Goal: Transaction & Acquisition: Purchase product/service

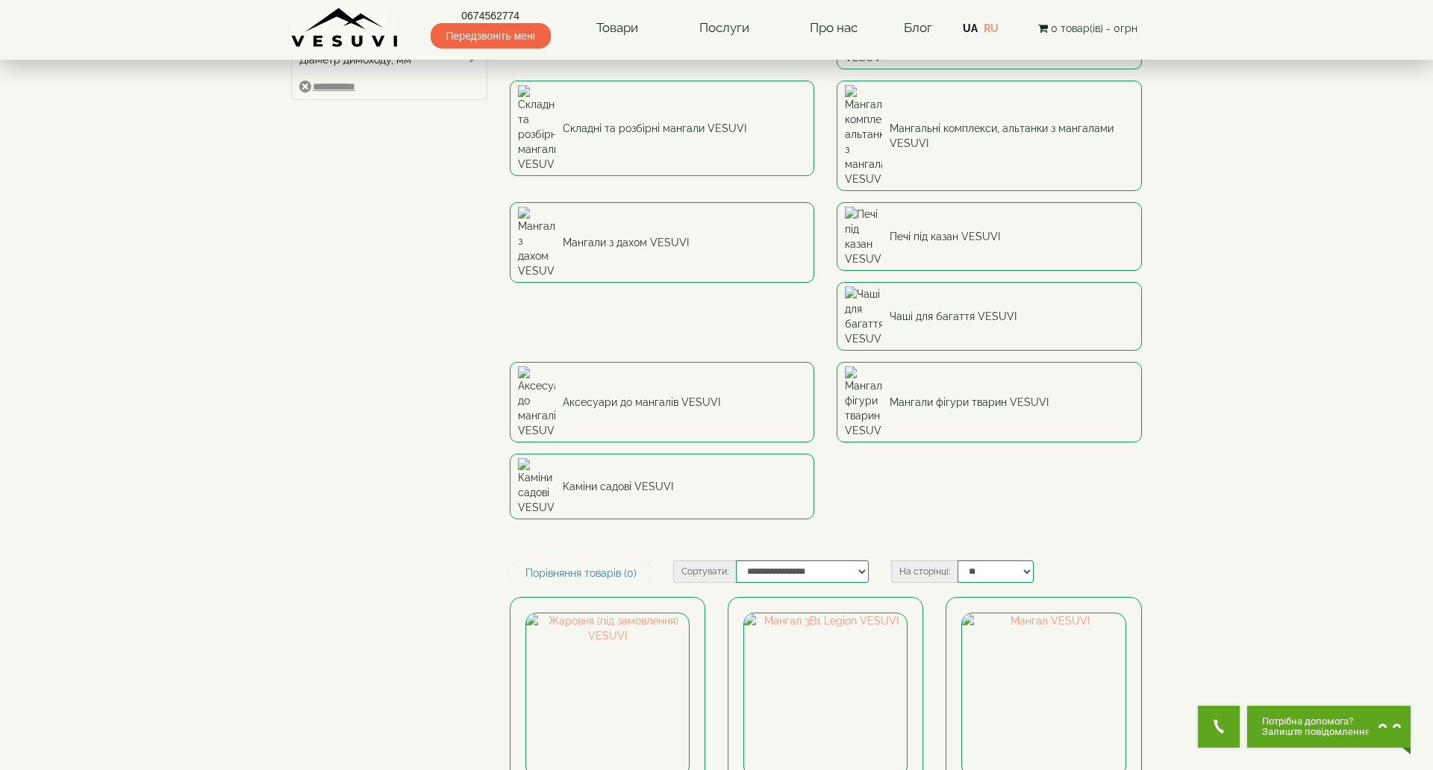
scroll to position [299, 0]
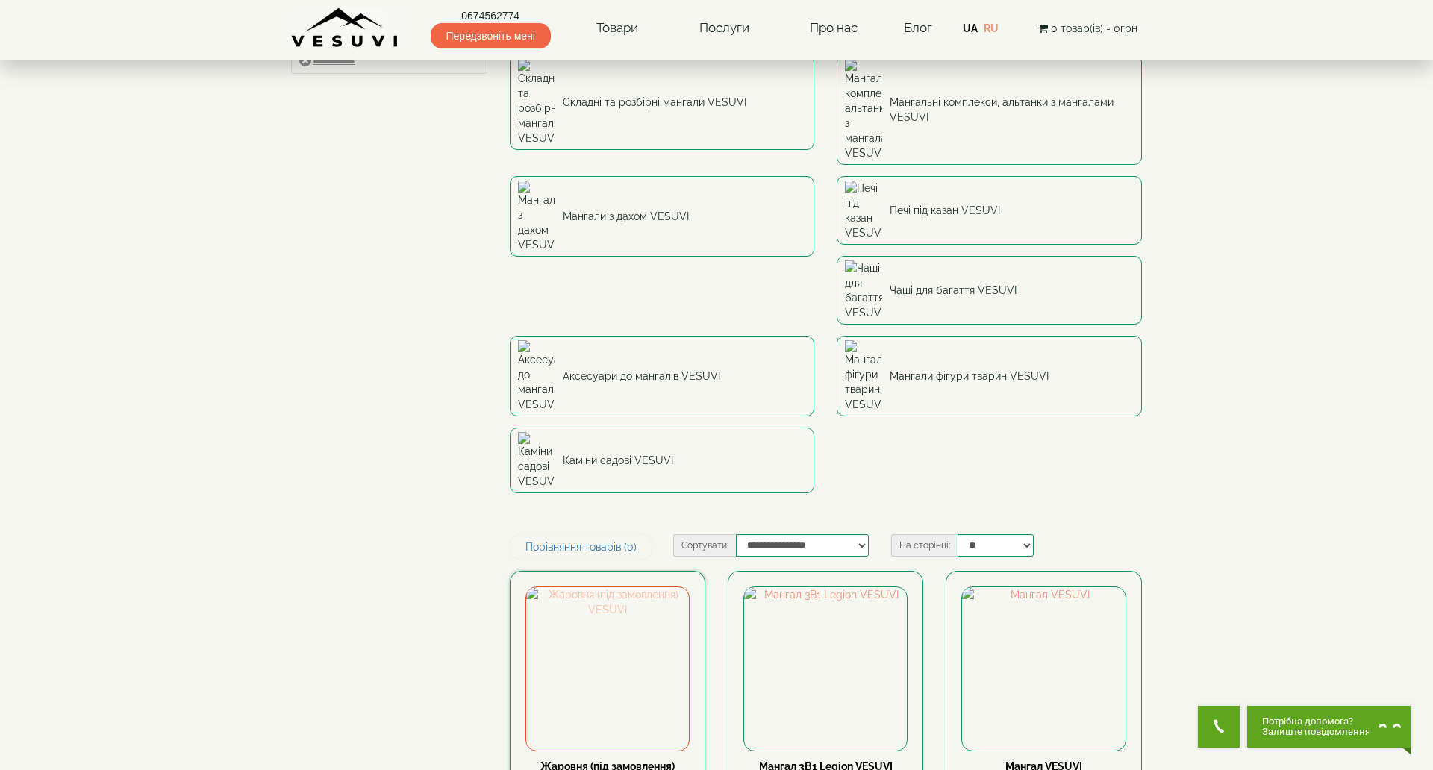
click at [600, 587] on img at bounding box center [607, 668] width 163 height 163
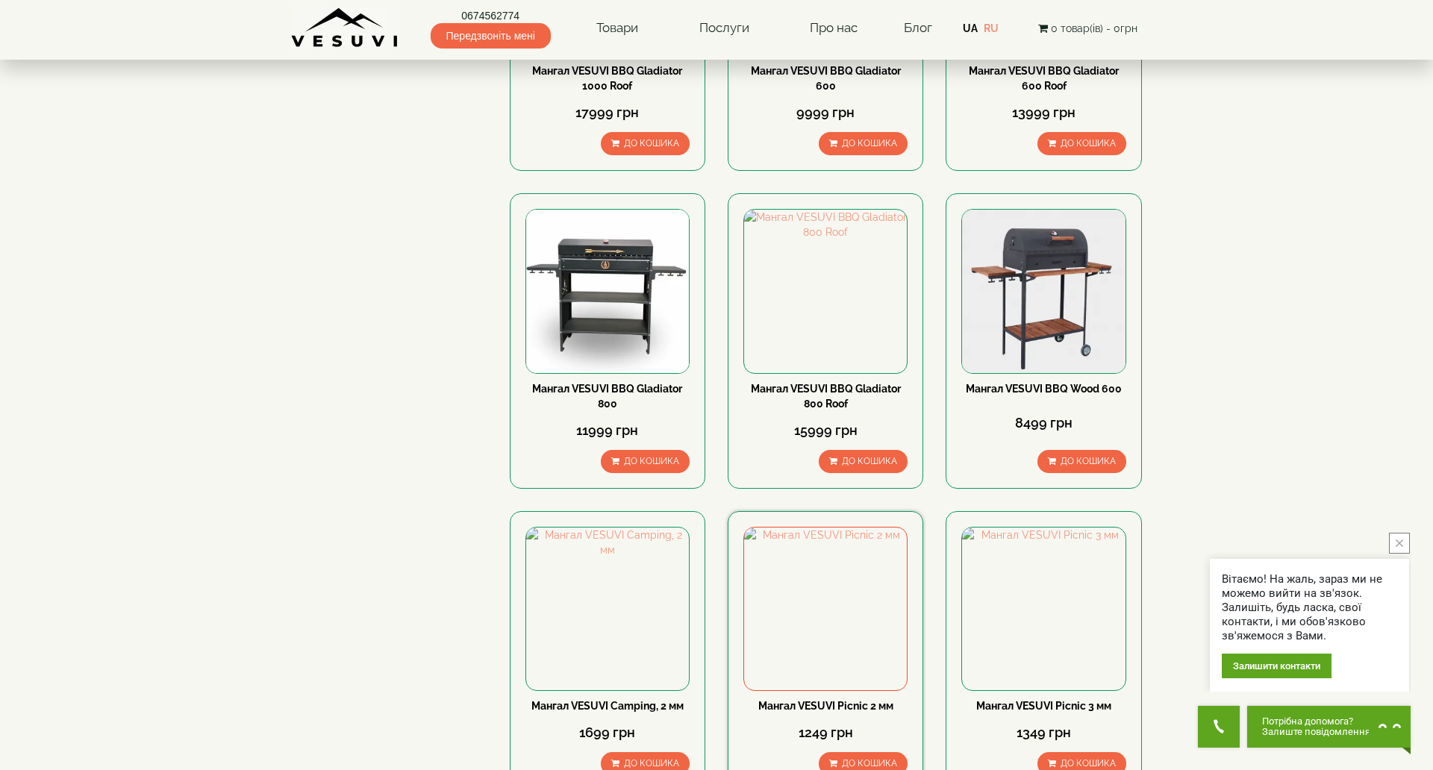
scroll to position [1652, 0]
